Goal: Book appointment/travel/reservation

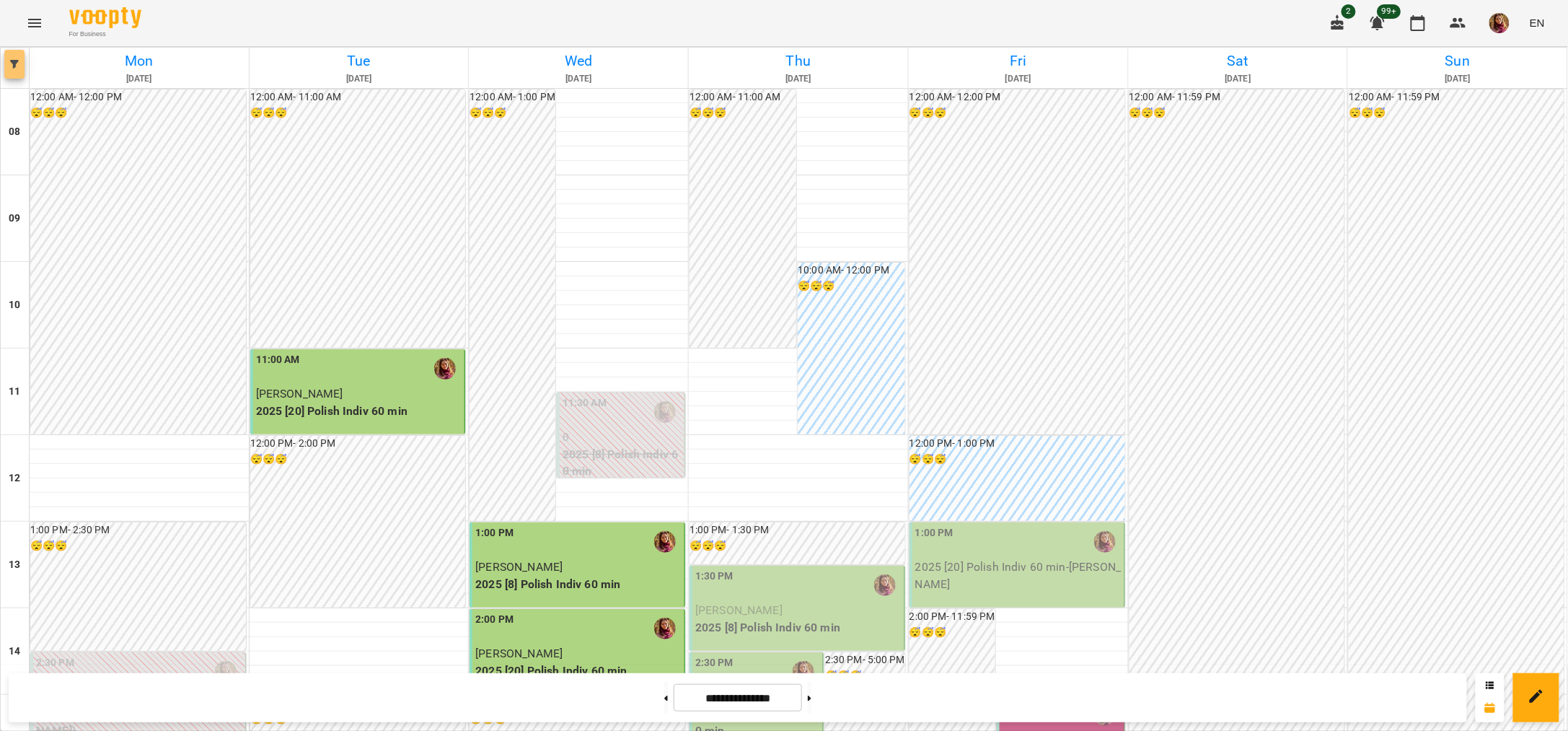
click at [7, 67] on span "button" at bounding box center [14, 64] width 20 height 8
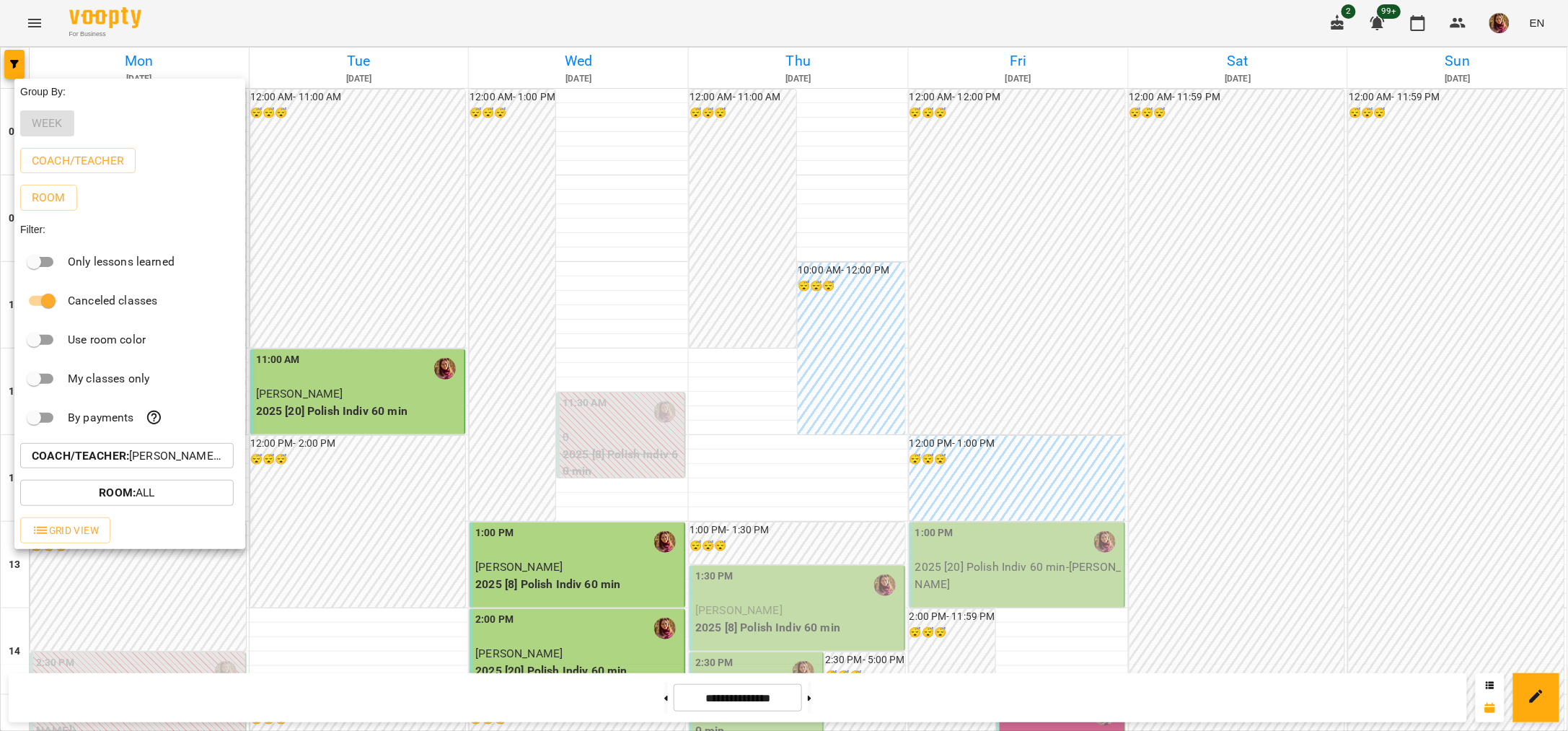
click at [185, 453] on p "Coach/Teacher : [PERSON_NAME] (п)" at bounding box center [127, 455] width 191 height 17
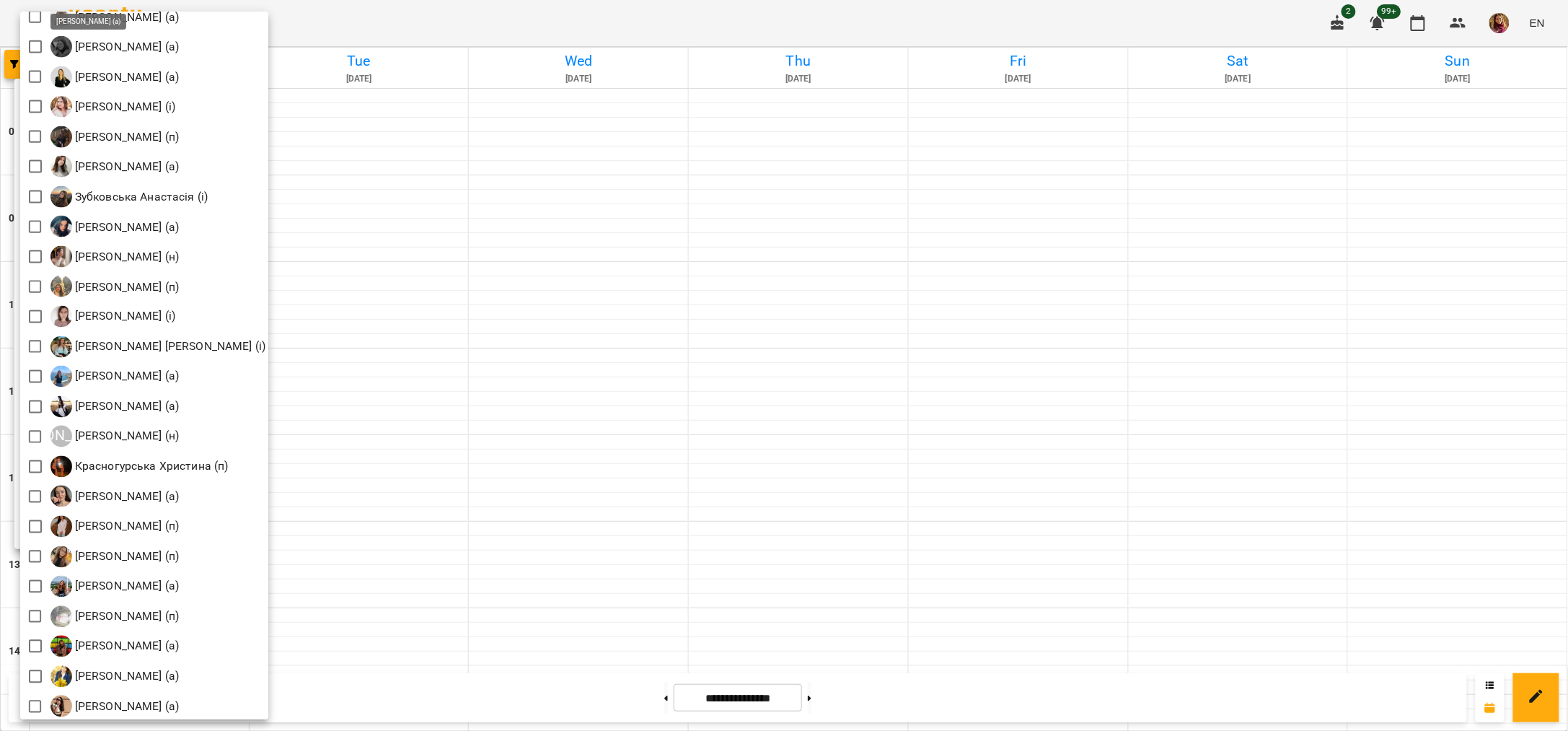
scroll to position [879, 0]
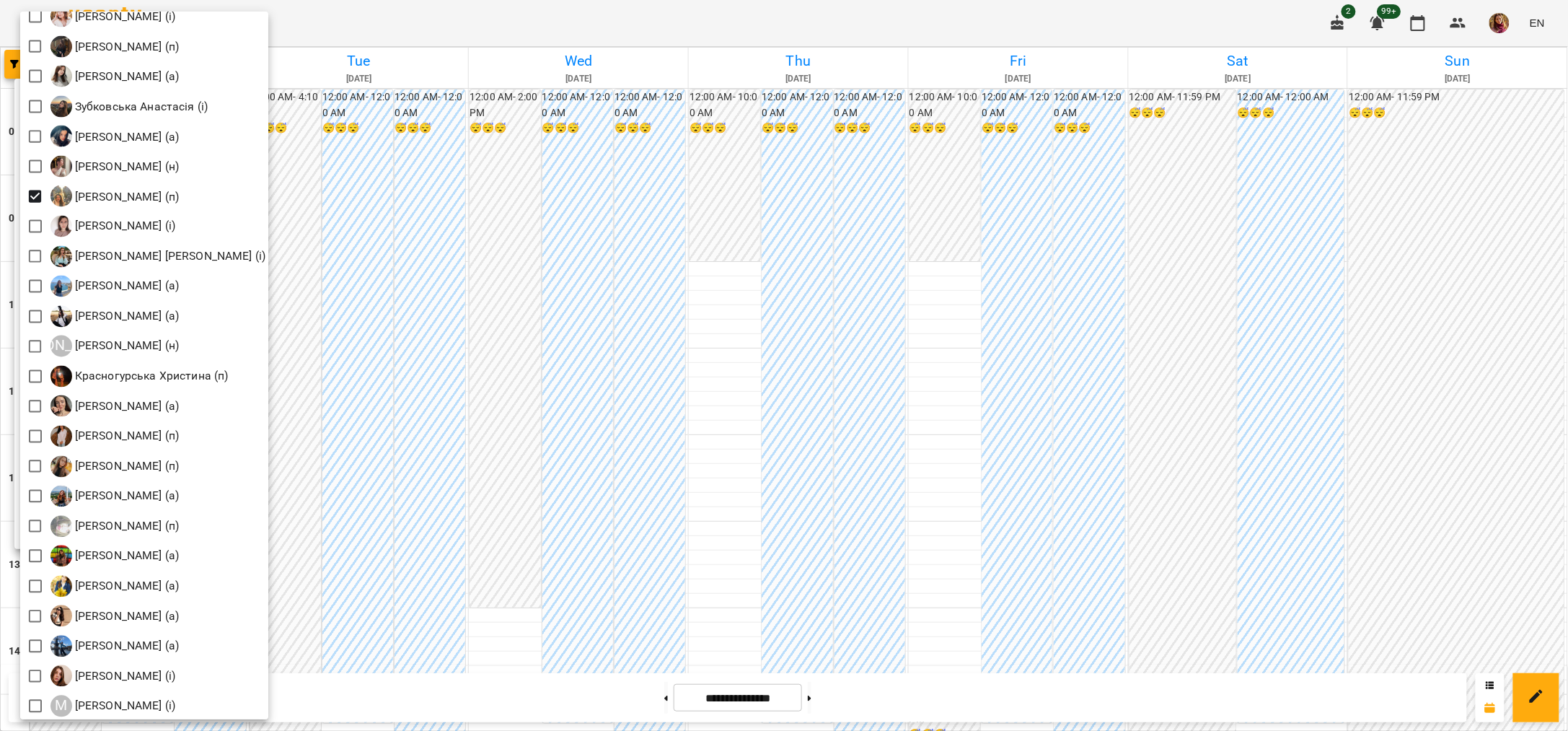
click at [447, 27] on div at bounding box center [784, 366] width 1568 height 731
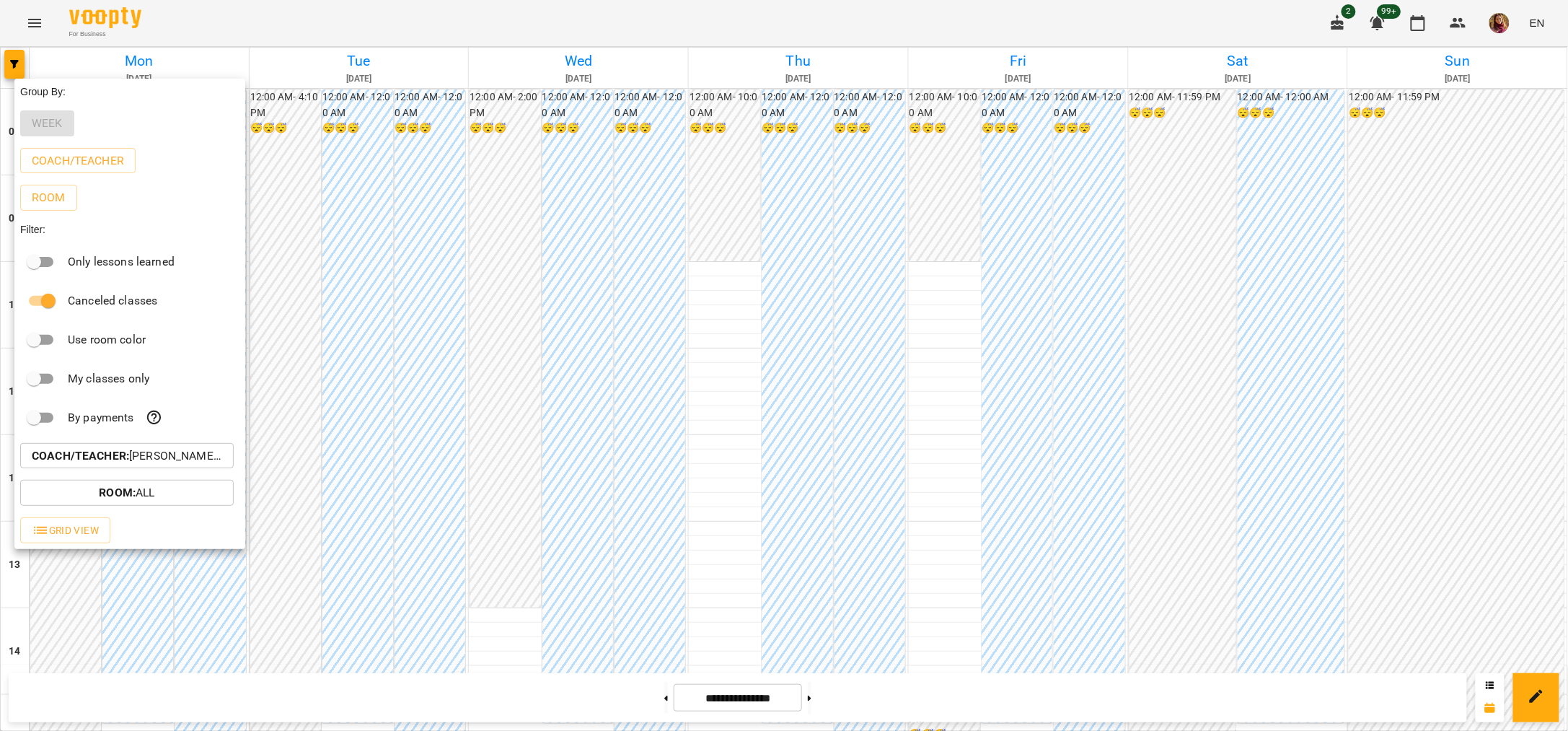
click at [231, 15] on div at bounding box center [784, 366] width 1568 height 731
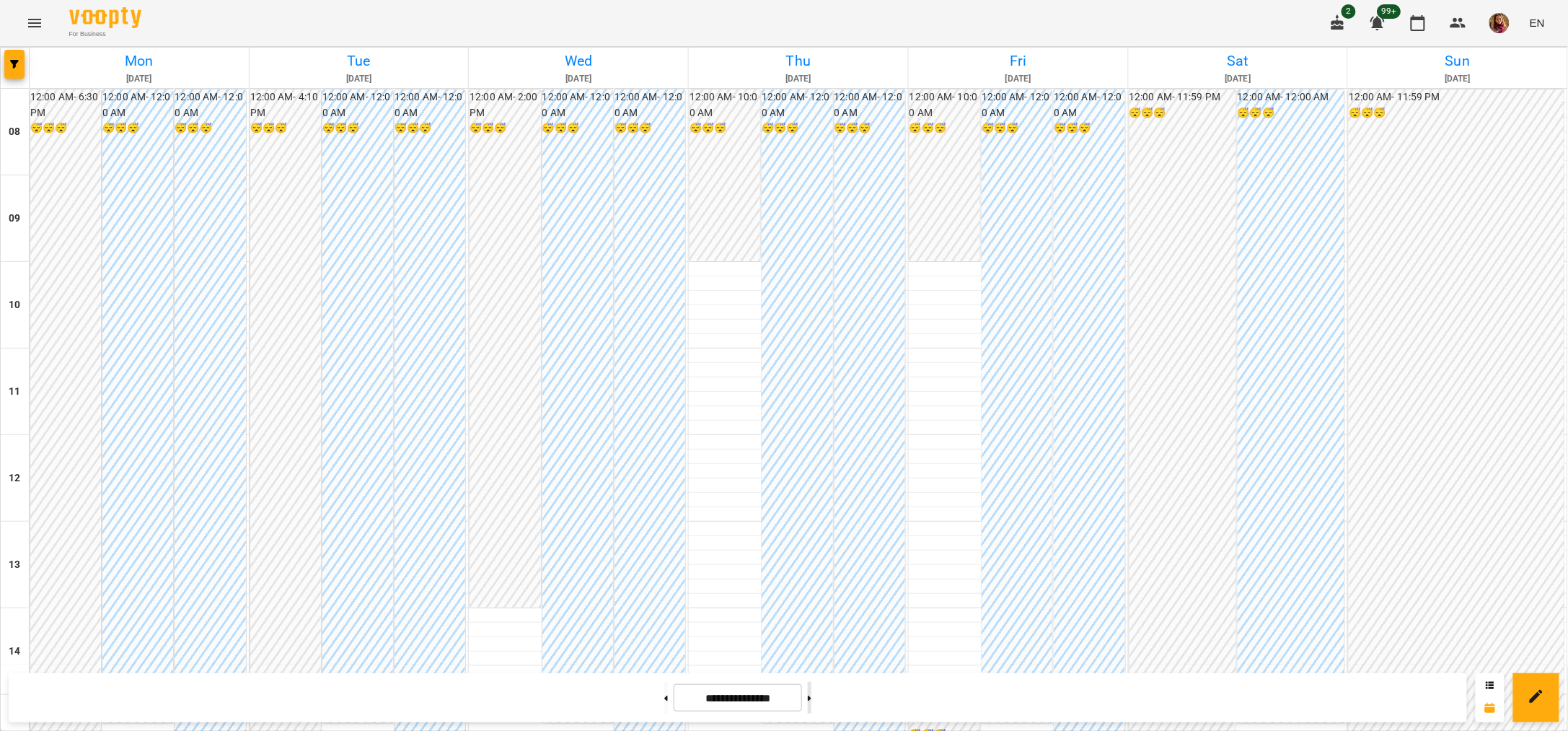
click at [811, 701] on button at bounding box center [809, 698] width 3 height 32
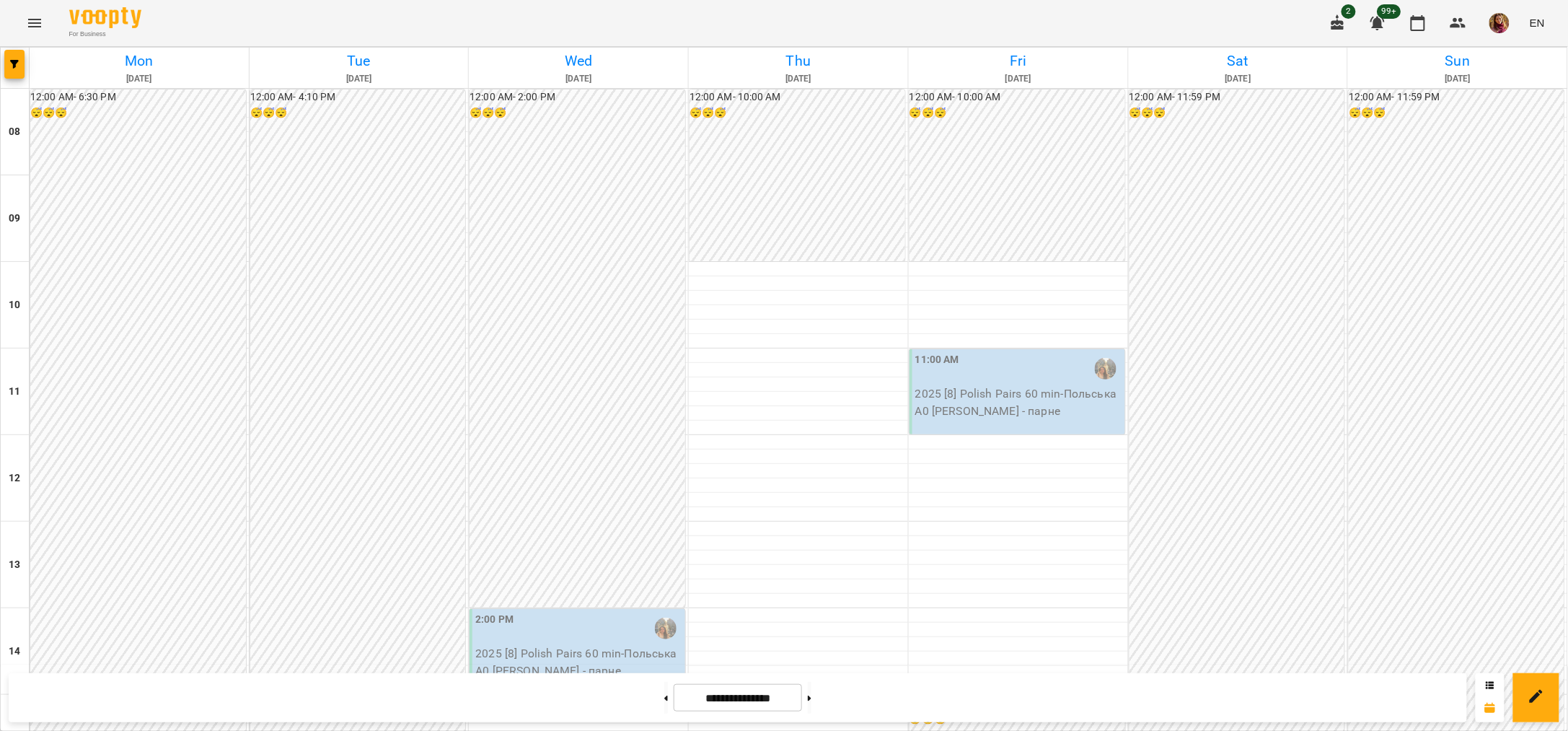
scroll to position [450, 0]
click at [13, 62] on icon "button" at bounding box center [14, 64] width 8 height 8
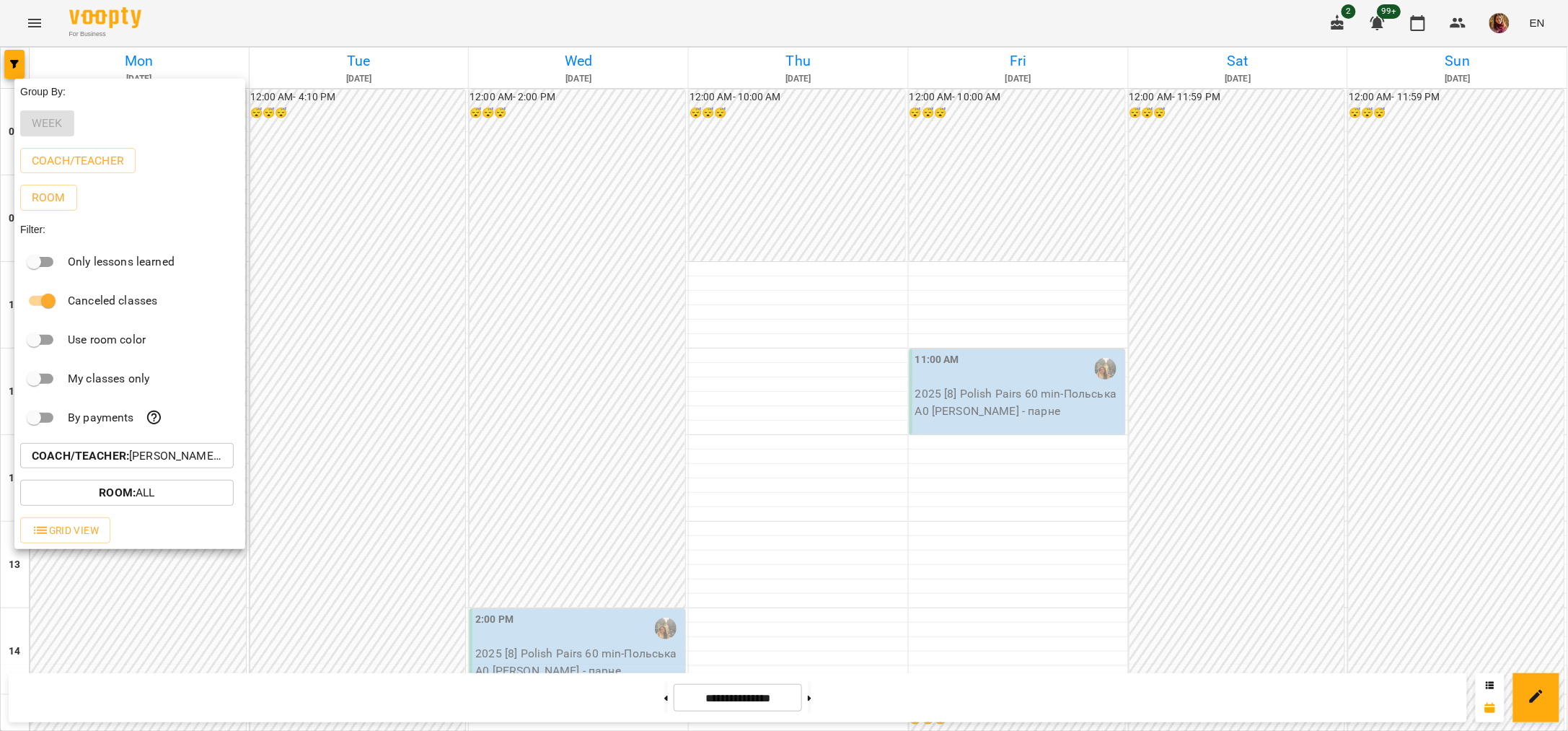
click at [171, 450] on button "Coach/Teacher : [PERSON_NAME] (п)" at bounding box center [127, 455] width 213 height 26
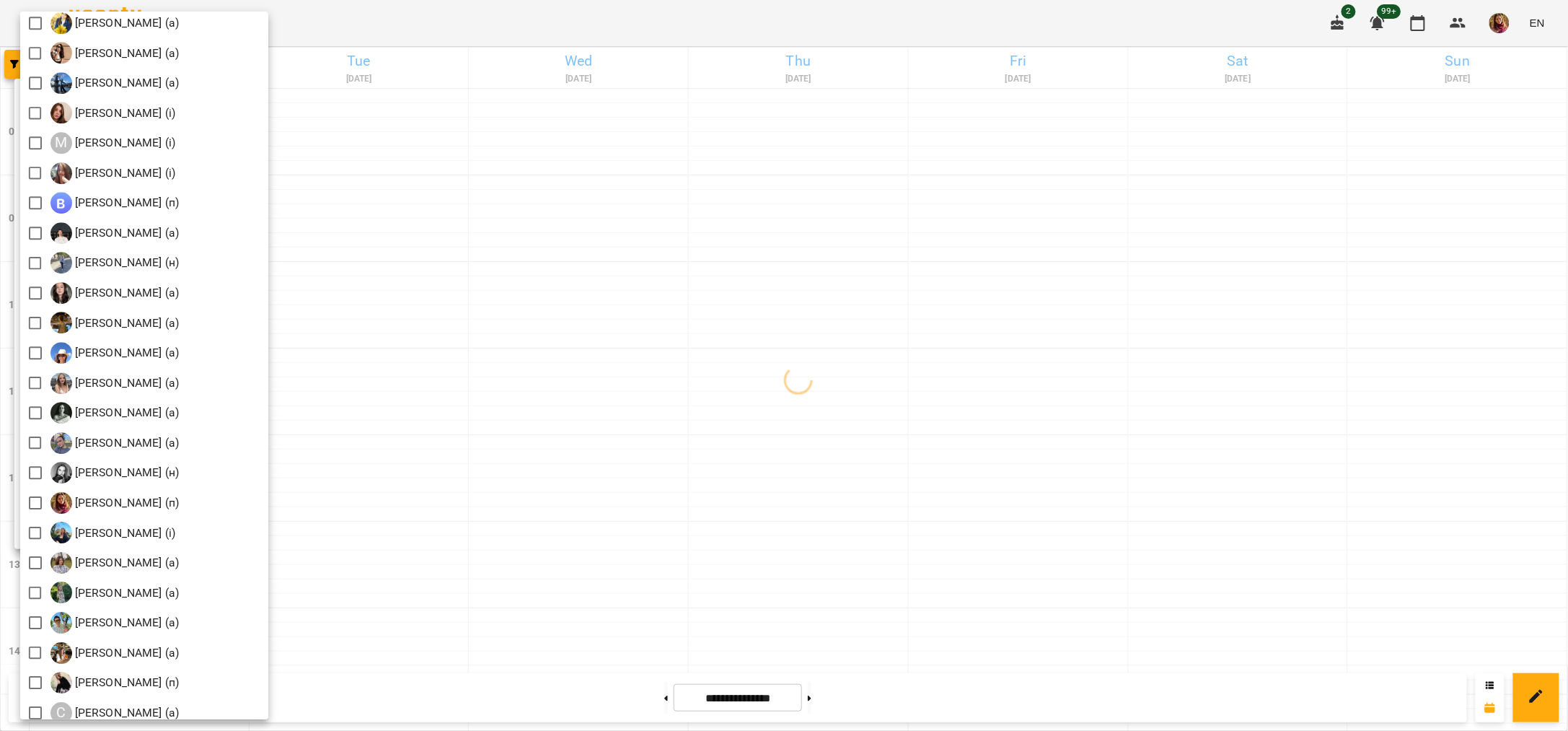
scroll to position [1532, 0]
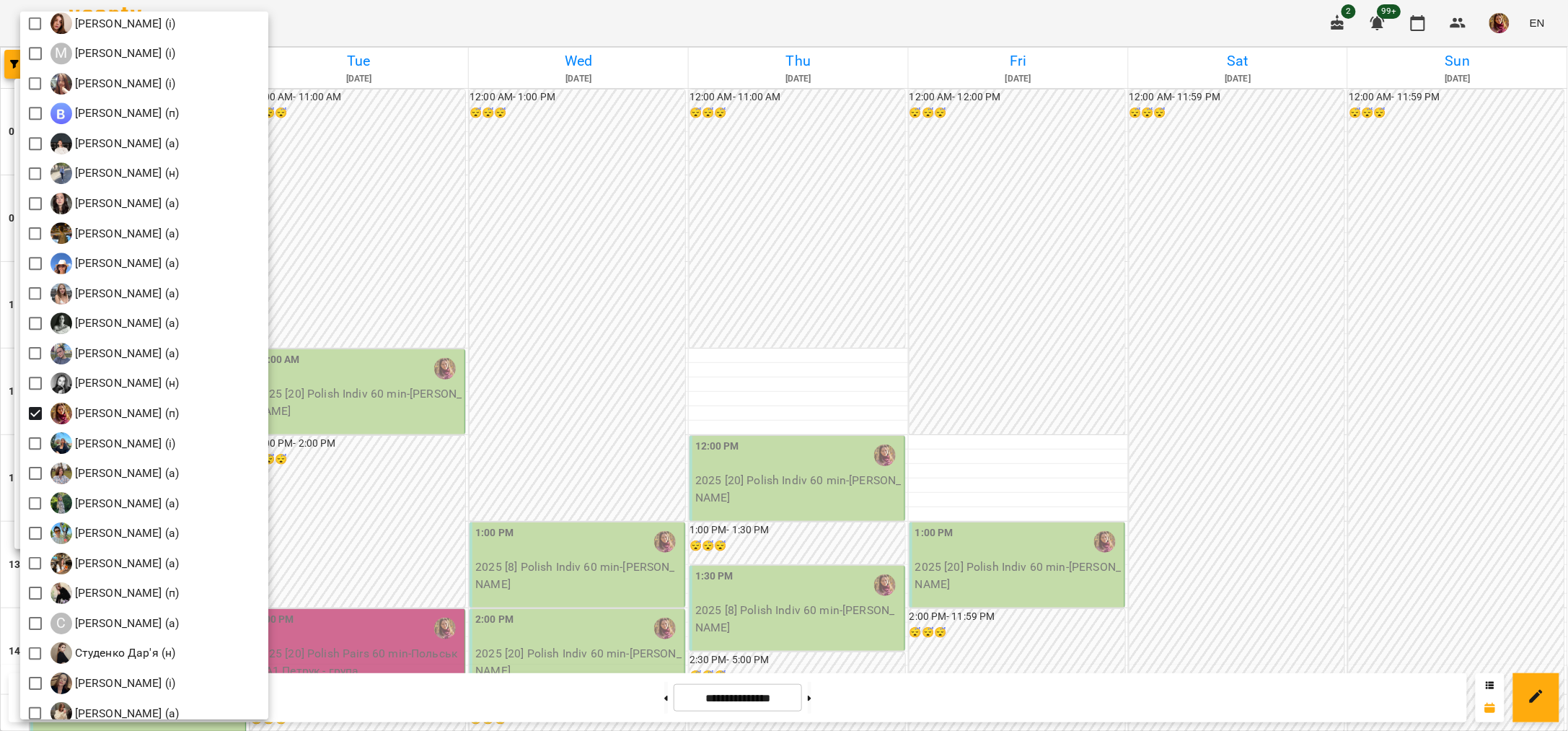
click at [367, 20] on div at bounding box center [784, 366] width 1568 height 731
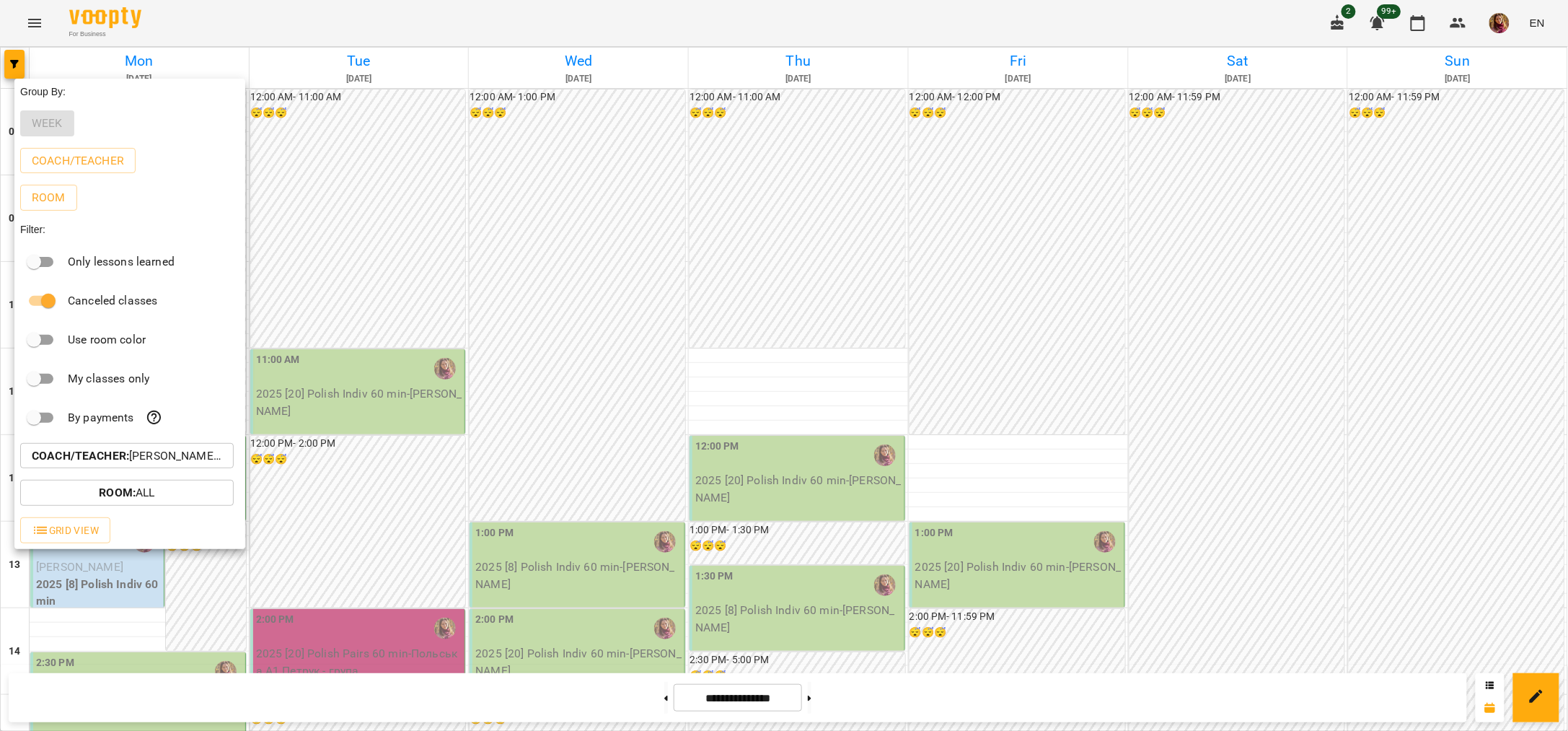
click at [640, 697] on div at bounding box center [784, 366] width 1568 height 731
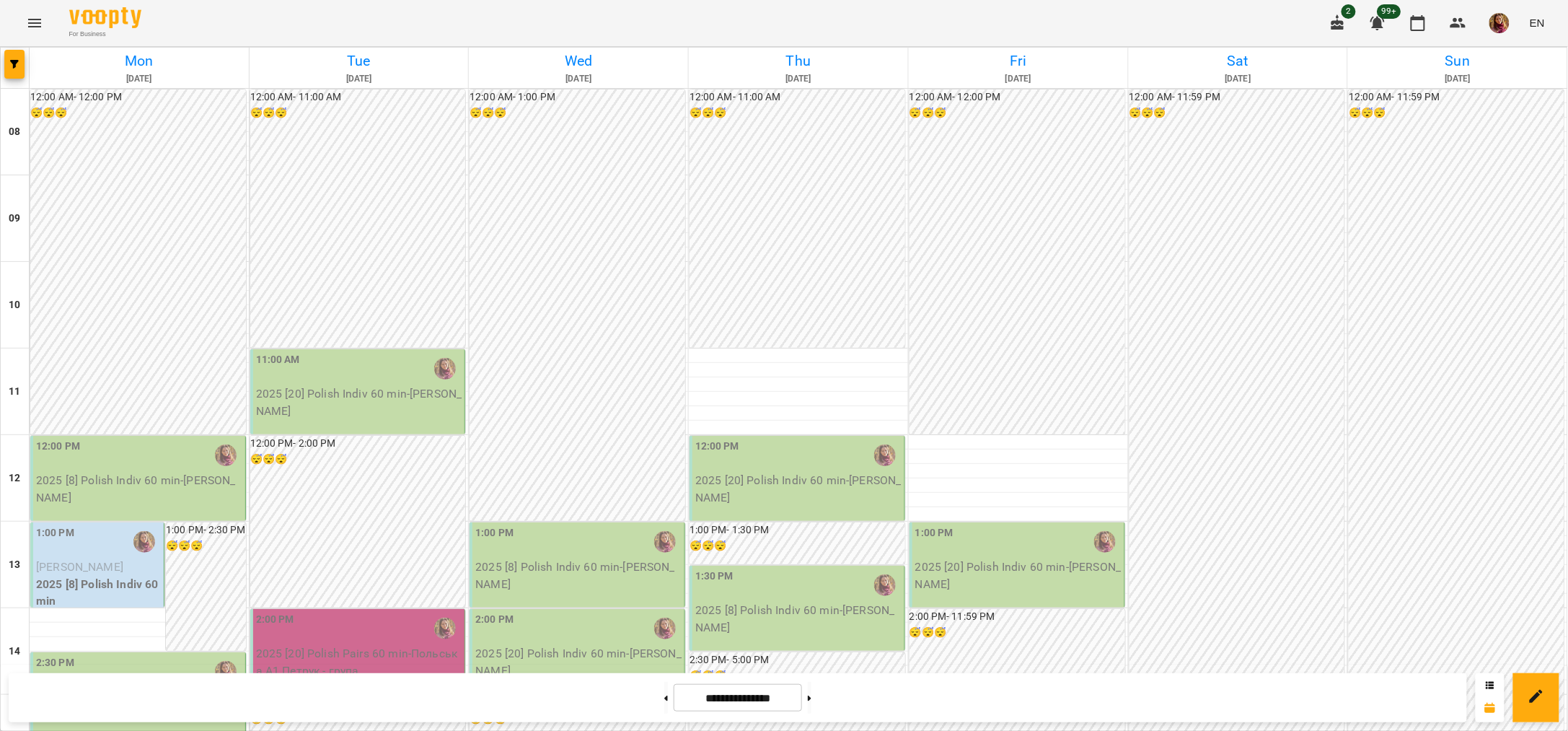
scroll to position [181, 0]
click at [664, 699] on button at bounding box center [666, 698] width 3 height 32
type input "**********"
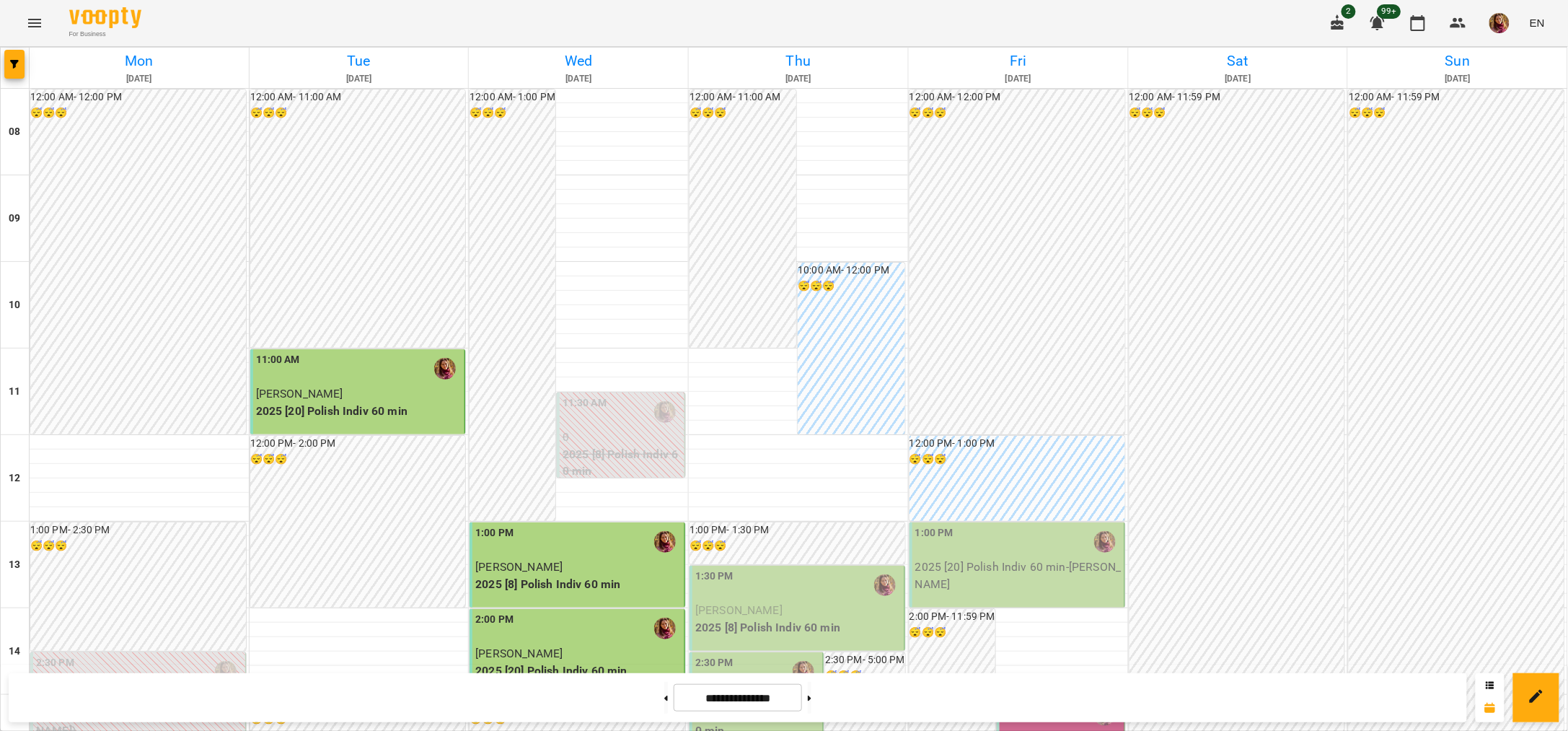
scroll to position [89, 0]
click at [820, 569] on div "1:30 PM" at bounding box center [798, 585] width 206 height 33
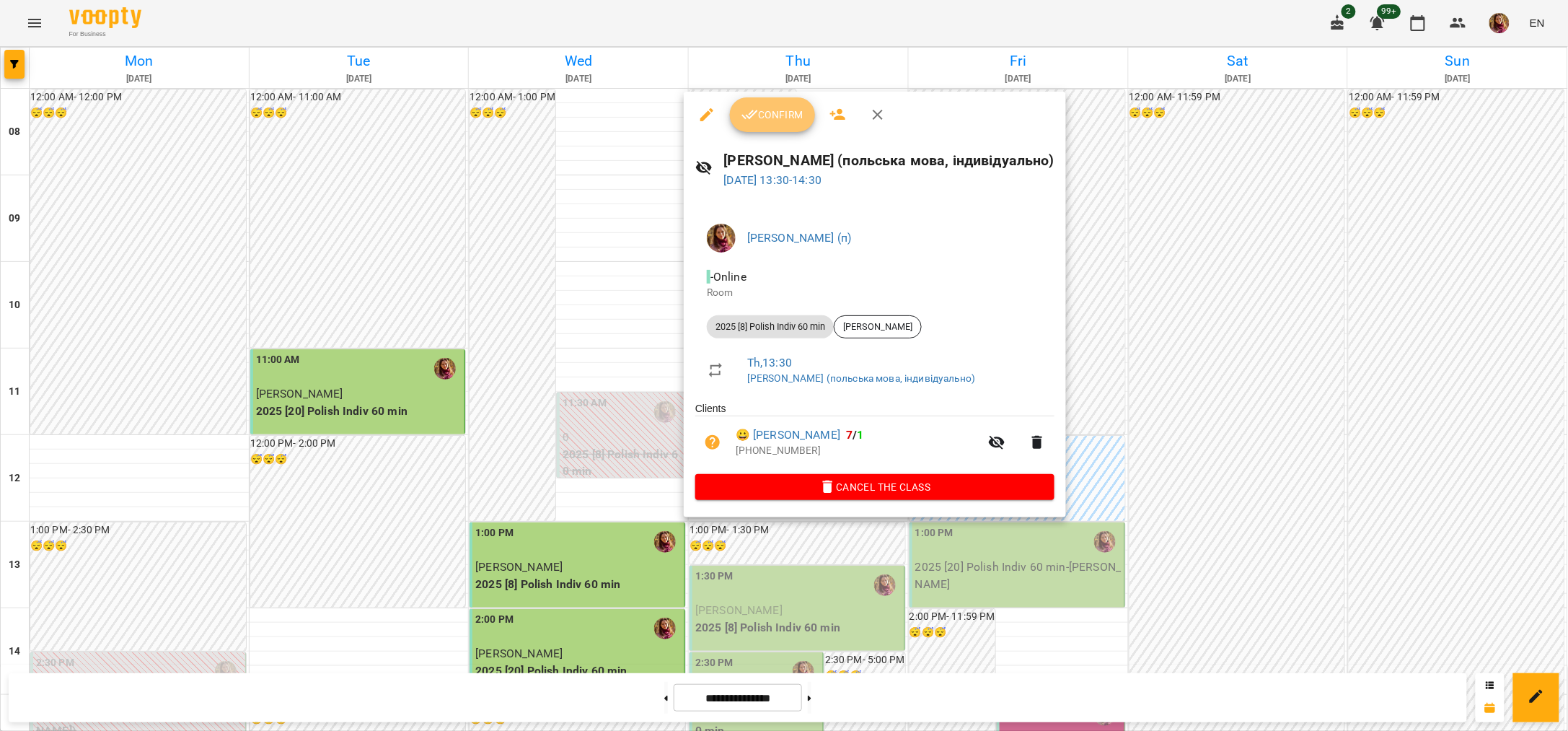
click at [775, 127] on button "Confirm" at bounding box center [772, 115] width 85 height 35
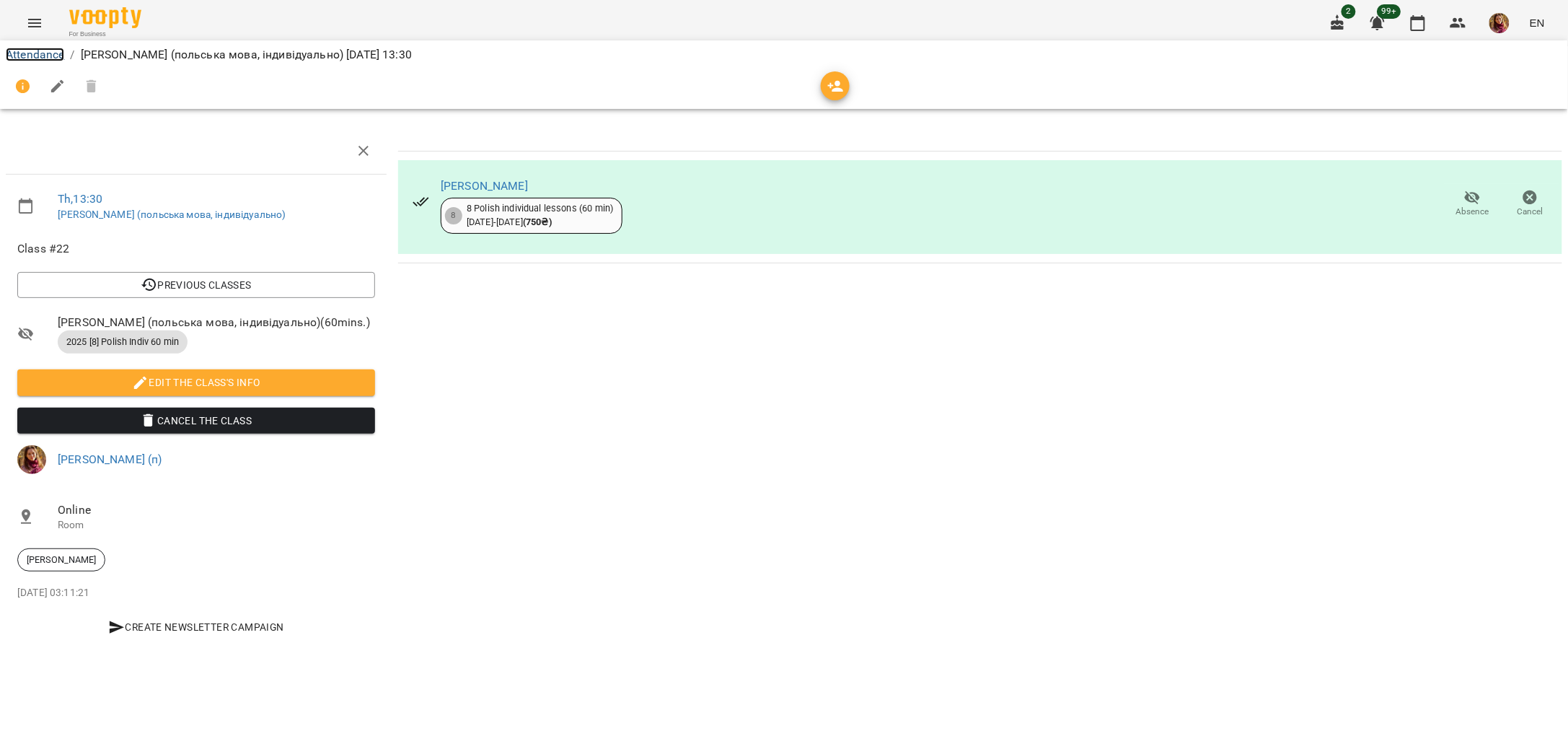
click at [20, 60] on link "Attendance" at bounding box center [35, 54] width 58 height 13
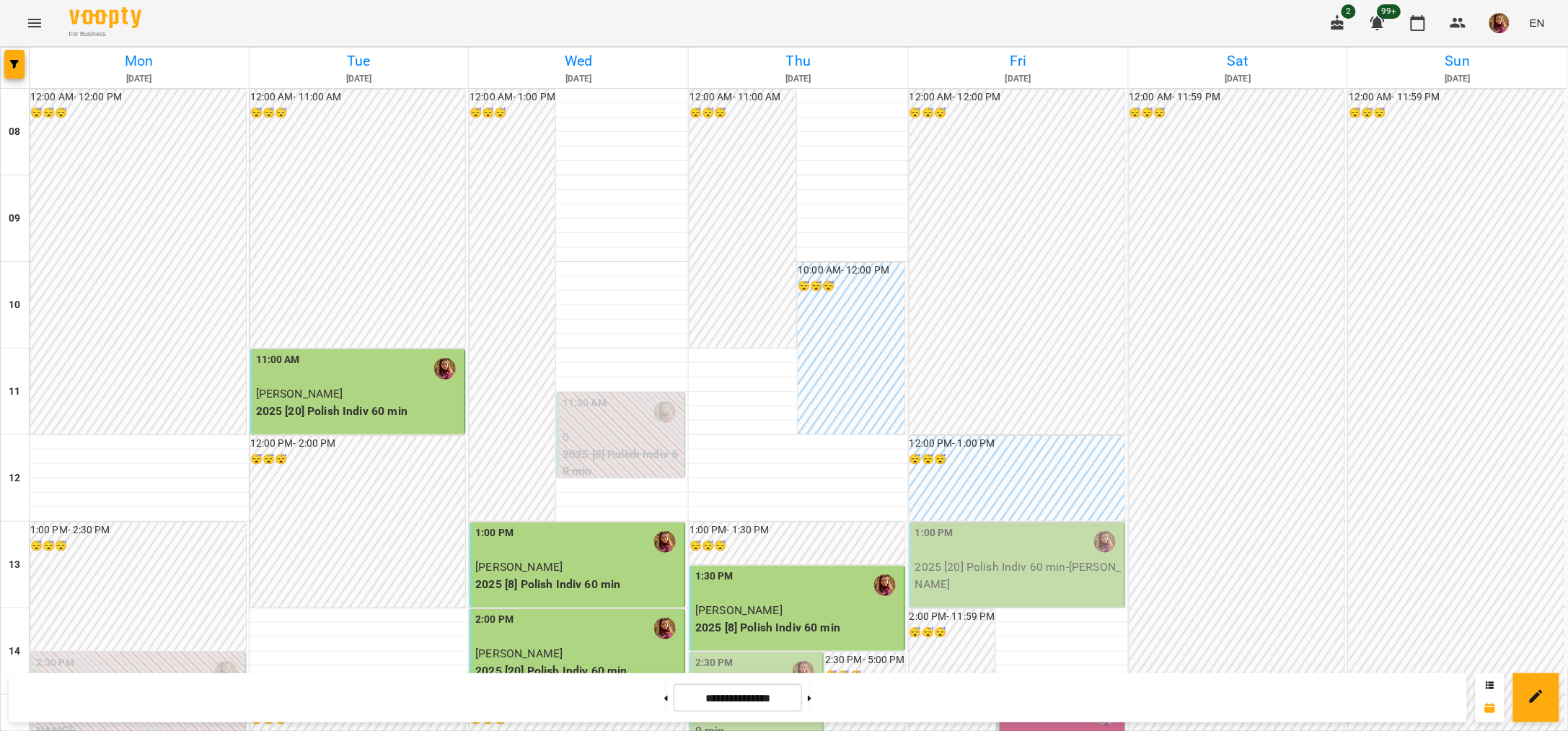
scroll to position [181, 0]
click at [752, 655] on div "2:30 PM" at bounding box center [757, 672] width 125 height 33
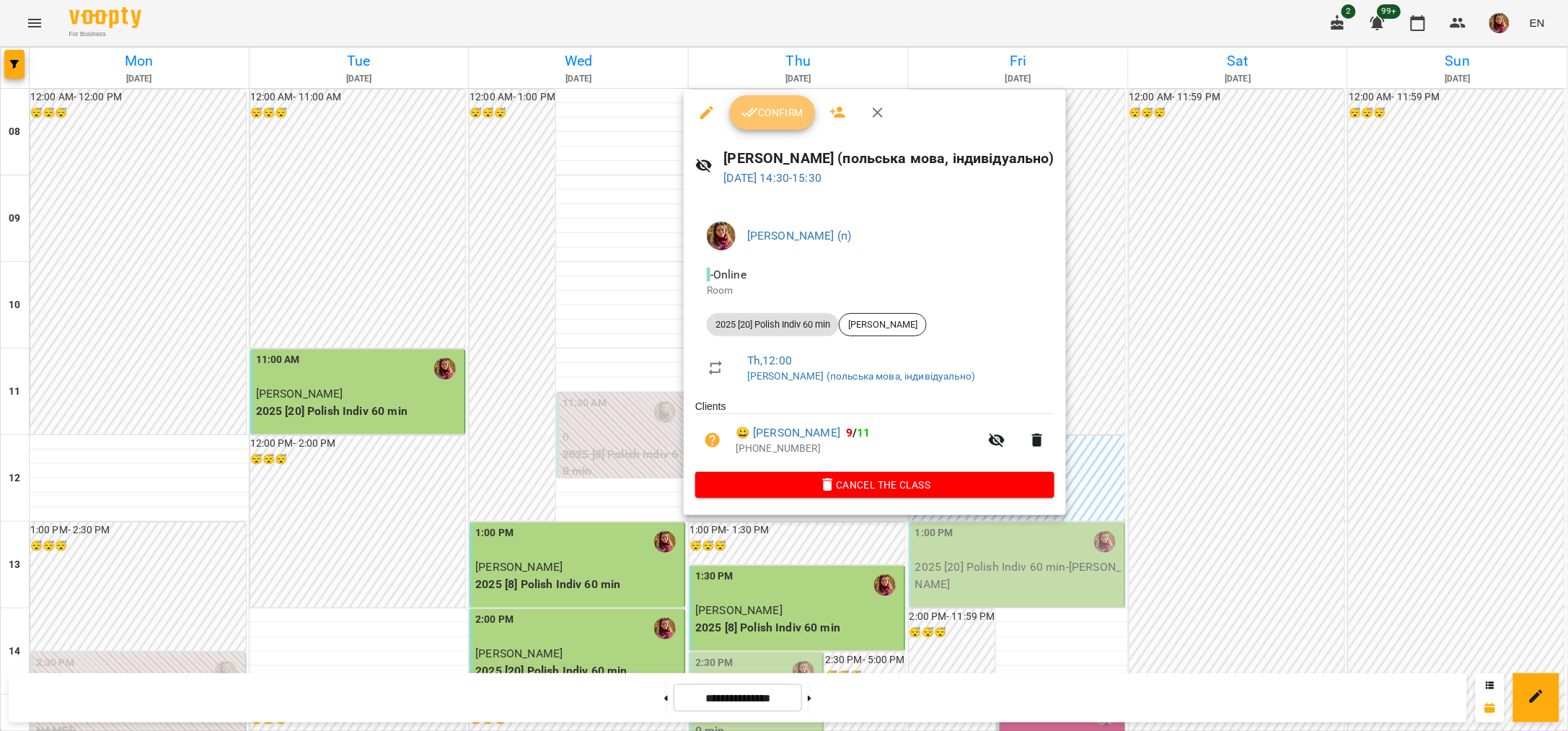
click at [776, 112] on span "Confirm" at bounding box center [772, 112] width 62 height 17
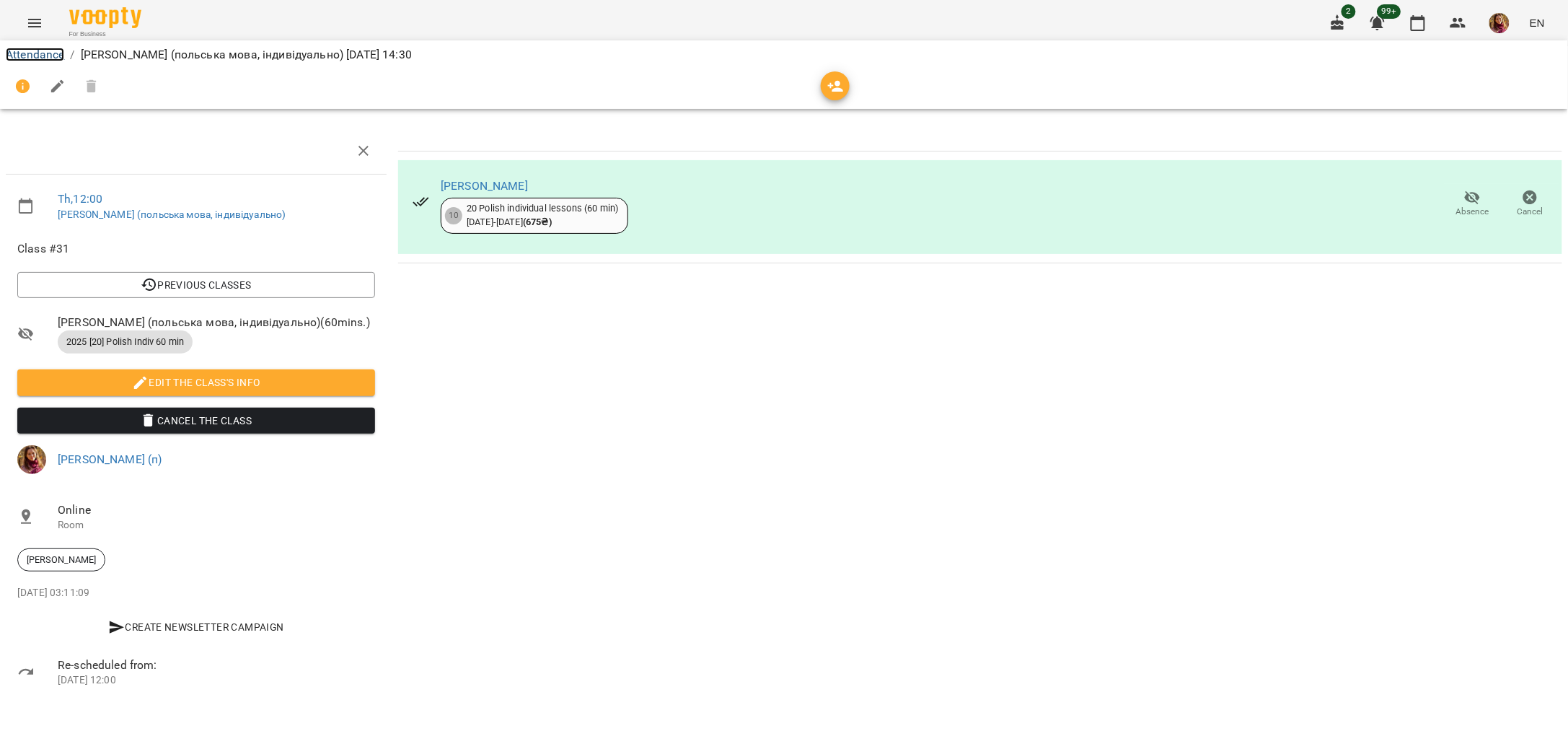
click at [35, 52] on link "Attendance" at bounding box center [35, 54] width 58 height 13
